Goal: Check status: Check status

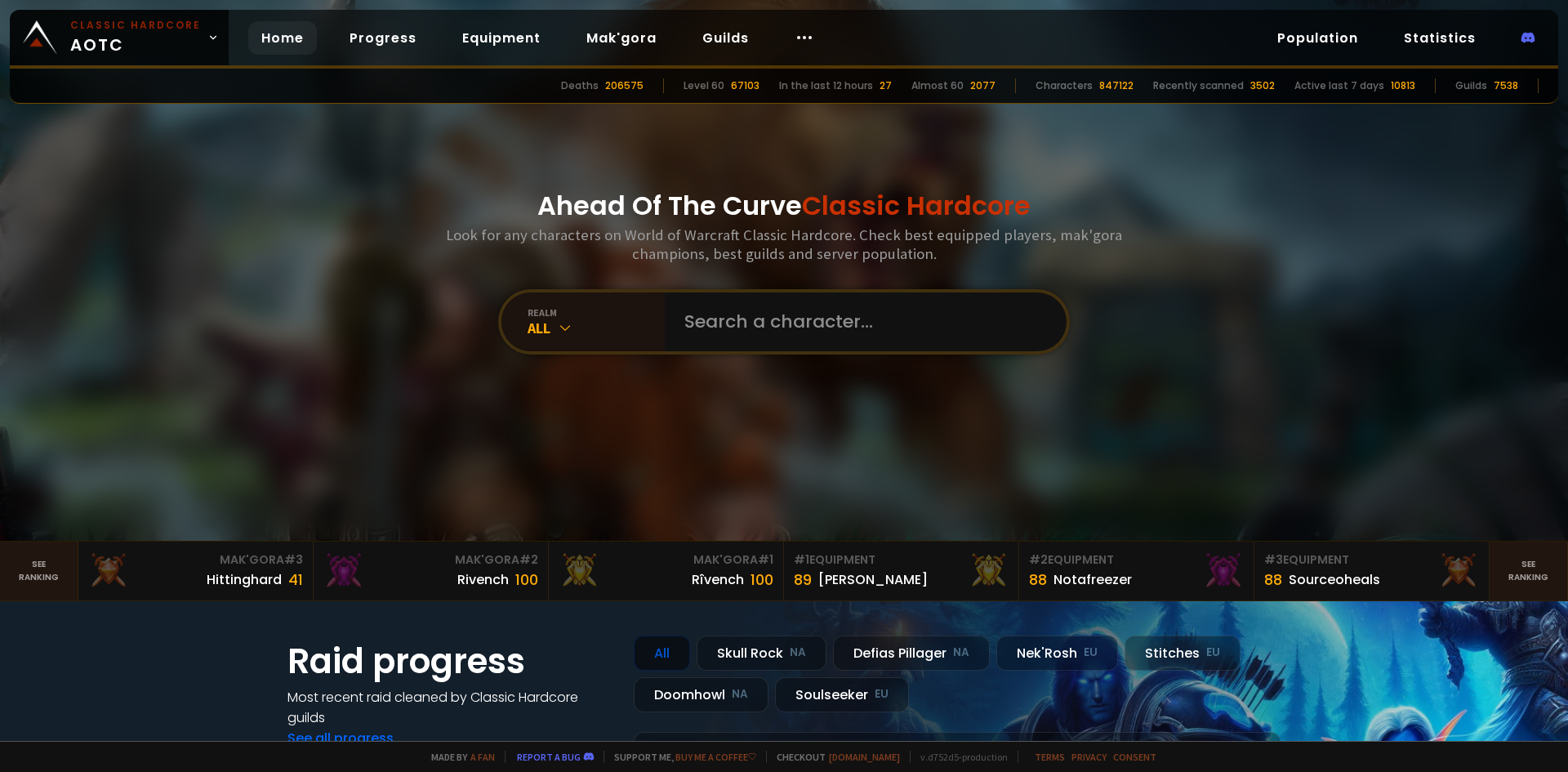
click at [764, 319] on input "text" at bounding box center [861, 322] width 373 height 59
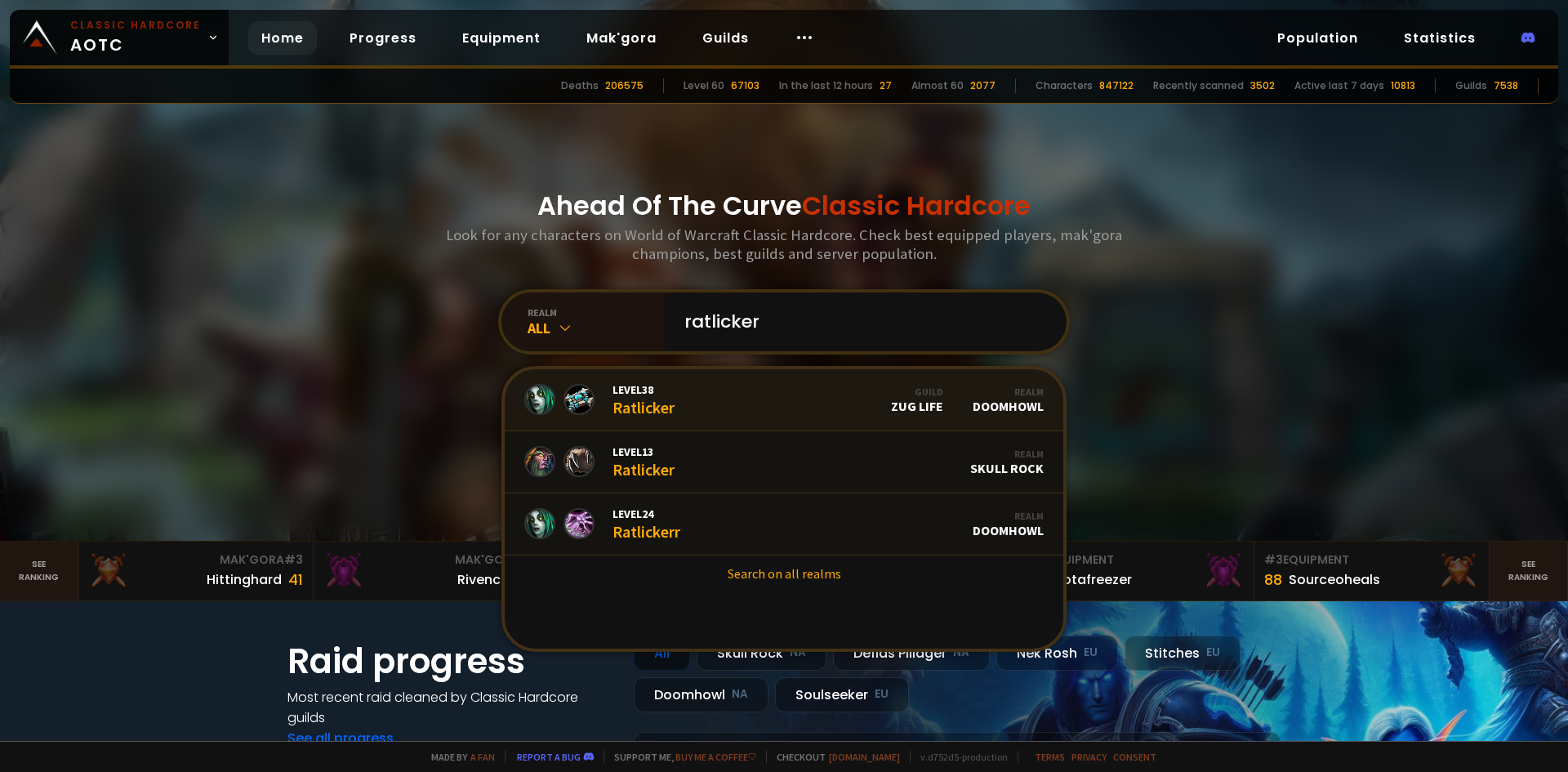
type input "ratlicker"
click at [737, 399] on link "Level 38 Ratlicker Guild Zug Life Realm Doomhowl" at bounding box center [784, 400] width 559 height 62
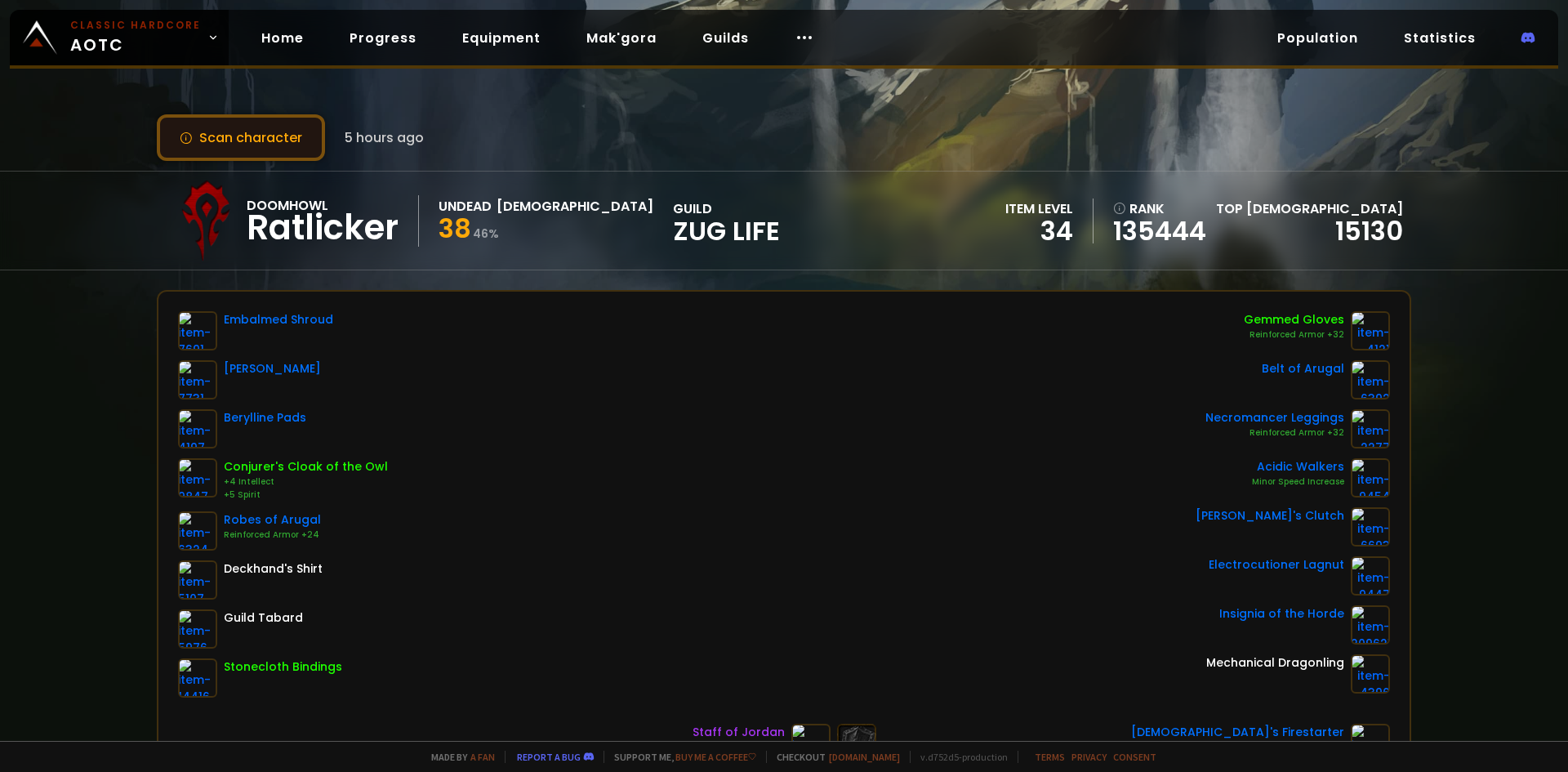
click at [295, 135] on button "Scan character" at bounding box center [241, 138] width 168 height 47
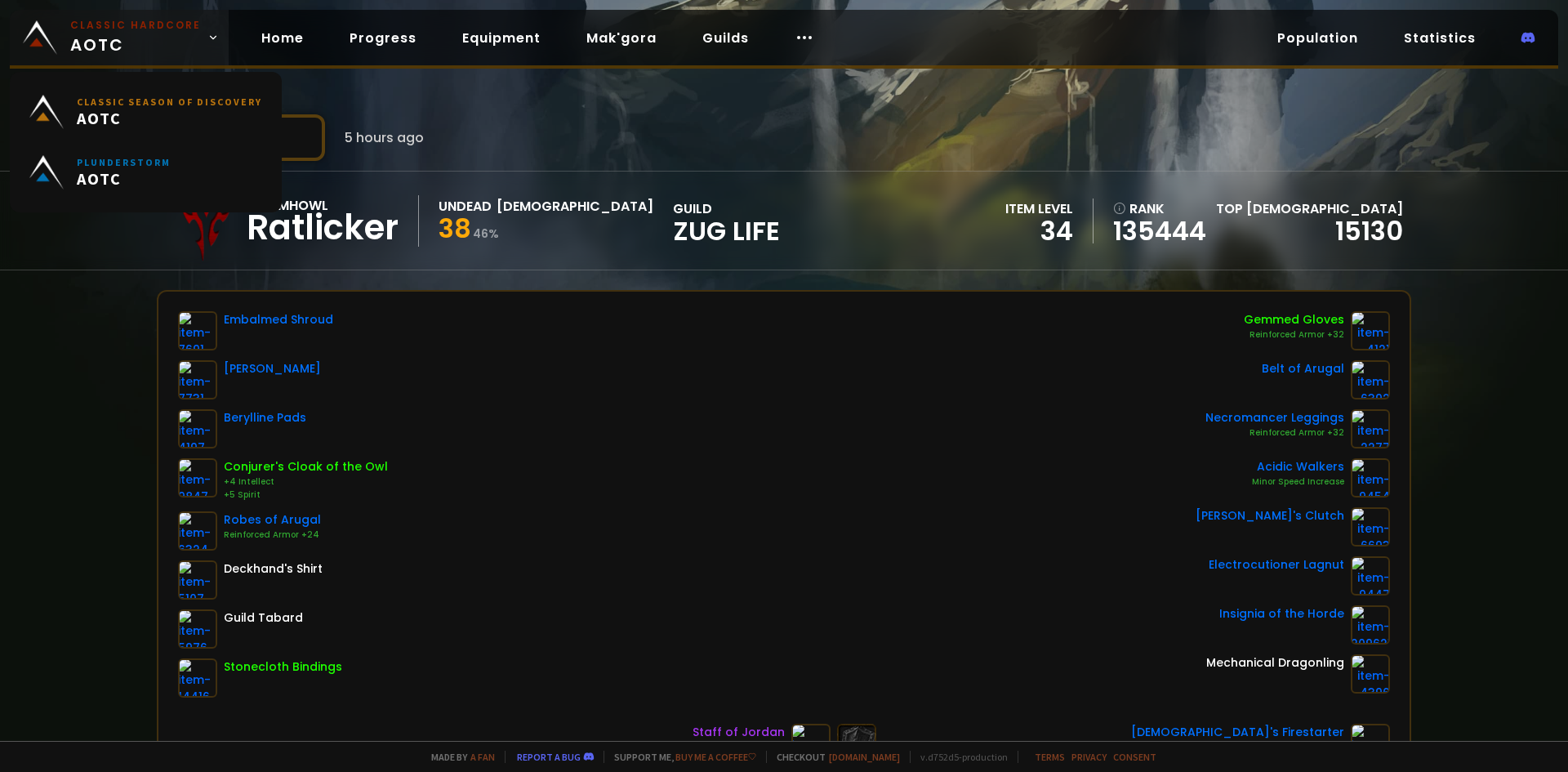
click at [123, 29] on small "Classic Hardcore" at bounding box center [135, 25] width 131 height 15
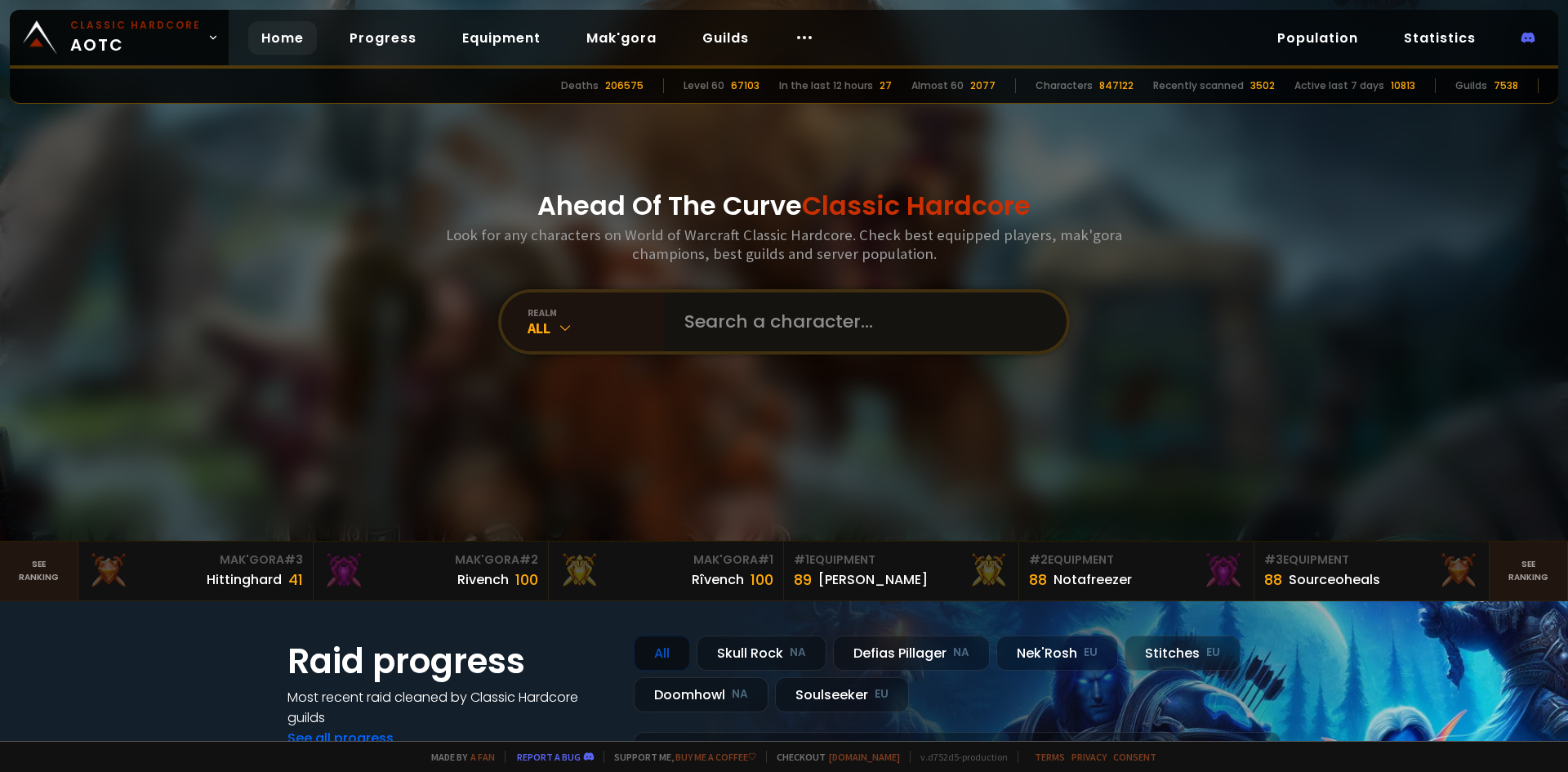
click at [867, 342] on input "text" at bounding box center [861, 322] width 373 height 59
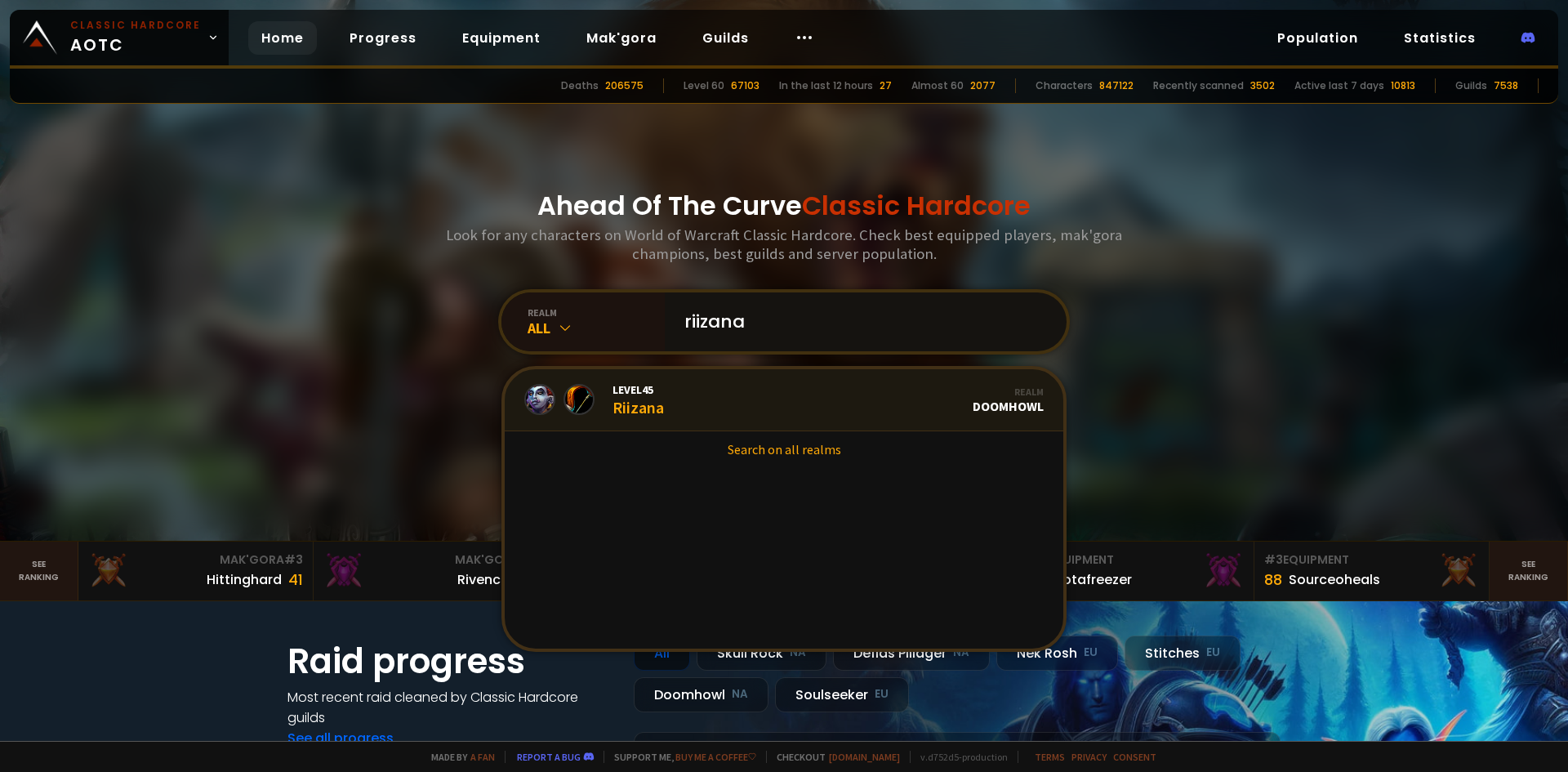
type input "riizana"
click at [628, 399] on div "Level 45 Riizana" at bounding box center [638, 399] width 51 height 36
